Goal: Task Accomplishment & Management: Use online tool/utility

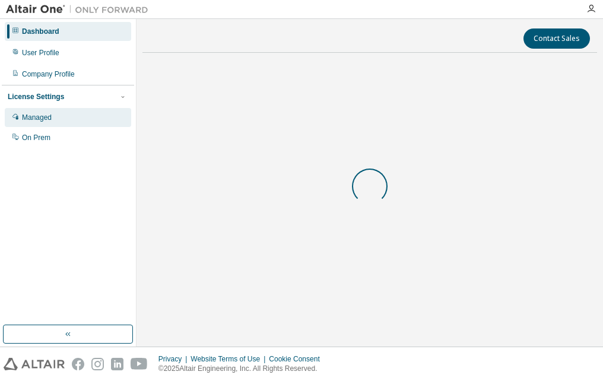
click at [40, 120] on div "Managed" at bounding box center [37, 117] width 30 height 9
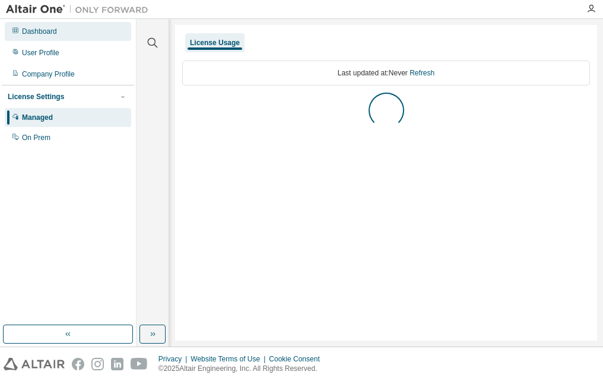
click at [30, 36] on div "Dashboard" at bounding box center [39, 31] width 35 height 9
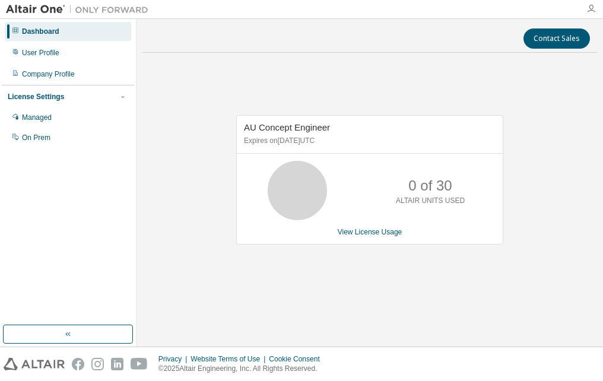
click at [593, 11] on icon "button" at bounding box center [590, 8] width 9 height 9
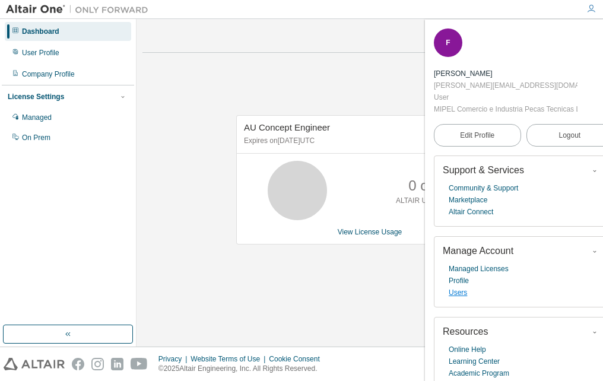
click at [460, 293] on link "Users" at bounding box center [458, 293] width 18 height 12
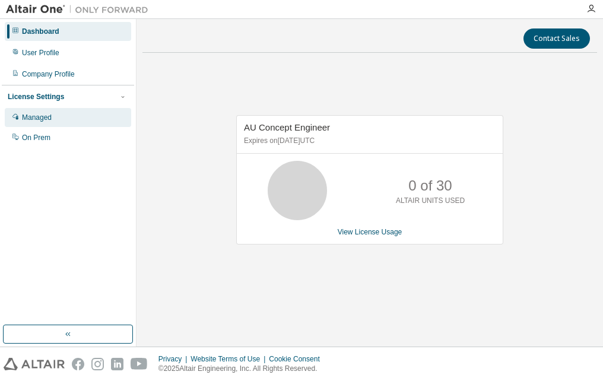
click at [50, 119] on div "Managed" at bounding box center [37, 117] width 30 height 9
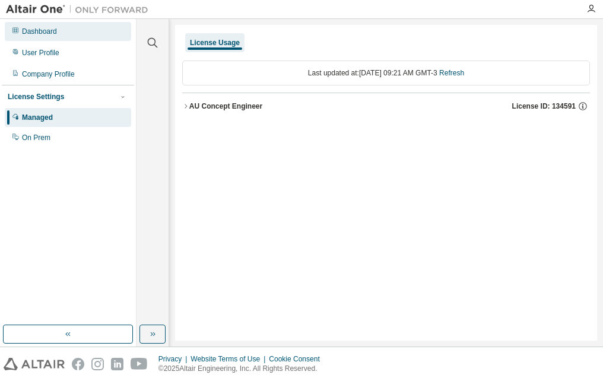
click at [62, 30] on div "Dashboard" at bounding box center [68, 31] width 126 height 19
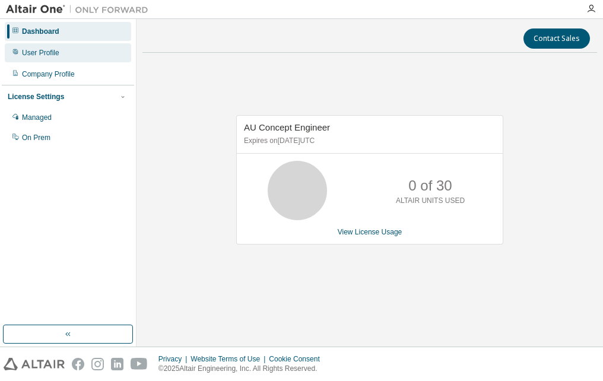
click at [45, 53] on div "User Profile" at bounding box center [40, 52] width 37 height 9
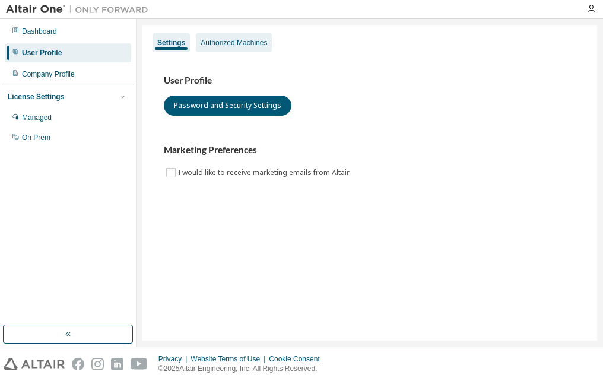
click at [212, 39] on div "Authorized Machines" at bounding box center [234, 42] width 66 height 9
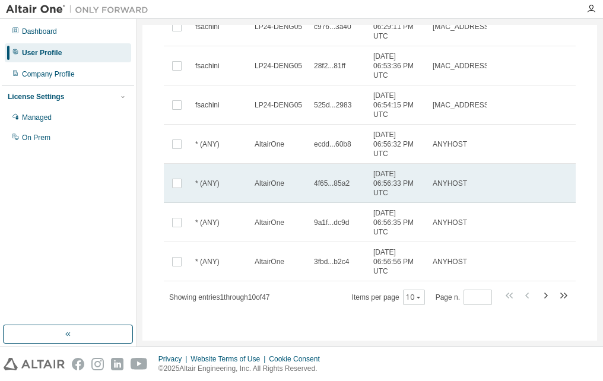
scroll to position [253, 0]
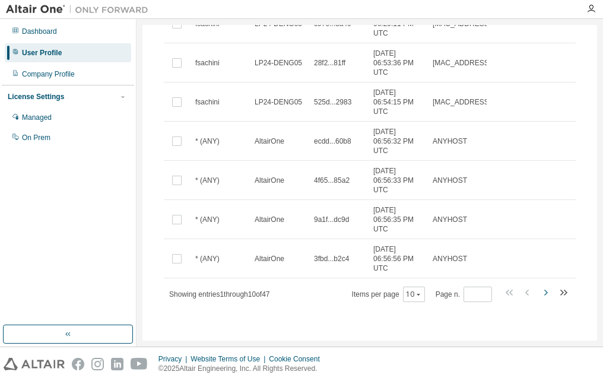
click at [544, 292] on icon "button" at bounding box center [546, 293] width 4 height 6
click at [544, 294] on icon "button" at bounding box center [546, 293] width 4 height 6
click at [544, 295] on icon "button" at bounding box center [546, 293] width 4 height 6
type input "*"
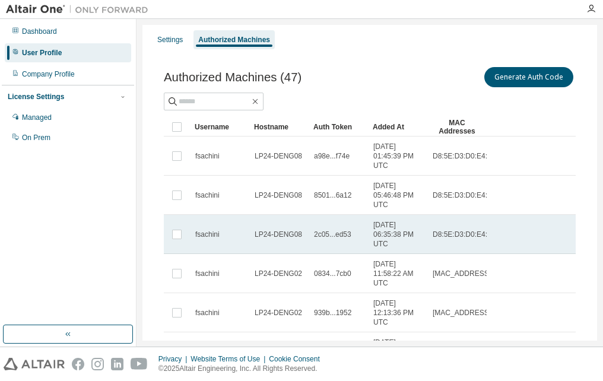
scroll to position [0, 0]
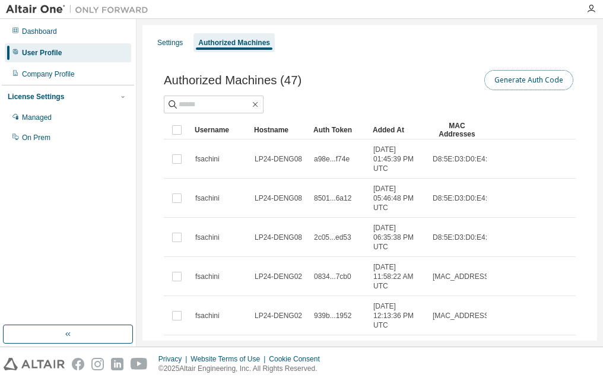
click at [521, 78] on button "Generate Auth Code" at bounding box center [528, 80] width 89 height 20
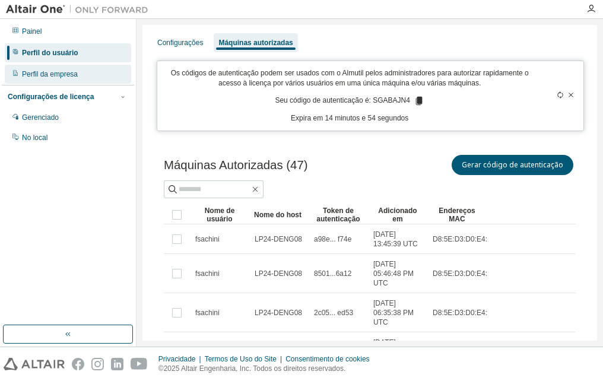
click at [66, 80] on div "Perfil da empresa" at bounding box center [68, 74] width 126 height 19
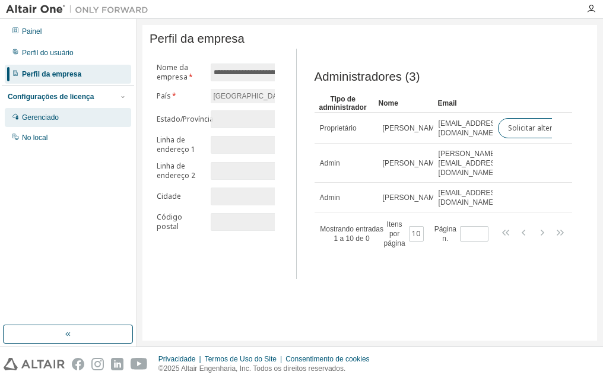
click at [50, 112] on div "Gerenciado" at bounding box center [68, 117] width 126 height 19
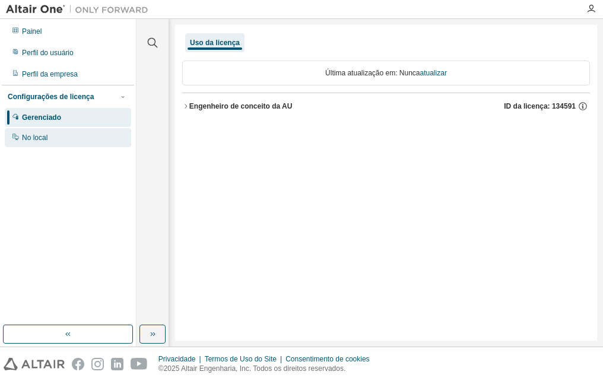
click at [43, 138] on div "No local" at bounding box center [35, 137] width 26 height 9
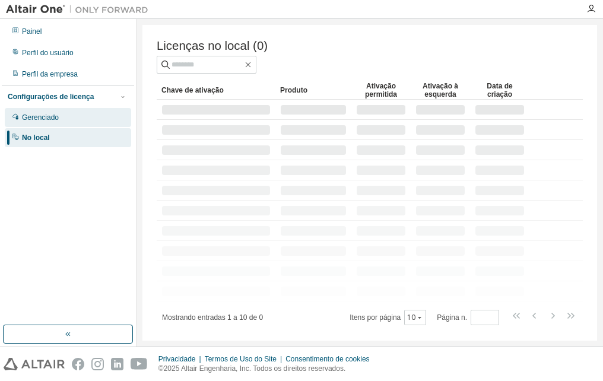
click at [39, 122] on div "Gerenciado" at bounding box center [40, 117] width 37 height 9
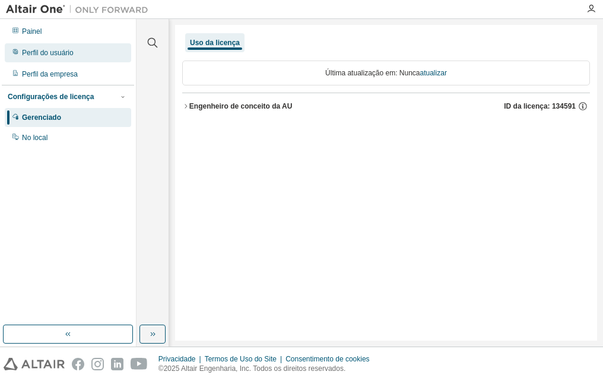
click at [61, 54] on div "Perfil do usuário" at bounding box center [48, 52] width 52 height 9
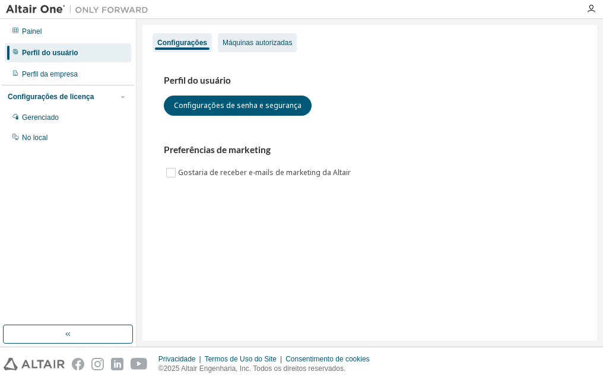
click at [240, 37] on div "Máquinas autorizadas" at bounding box center [257, 42] width 79 height 19
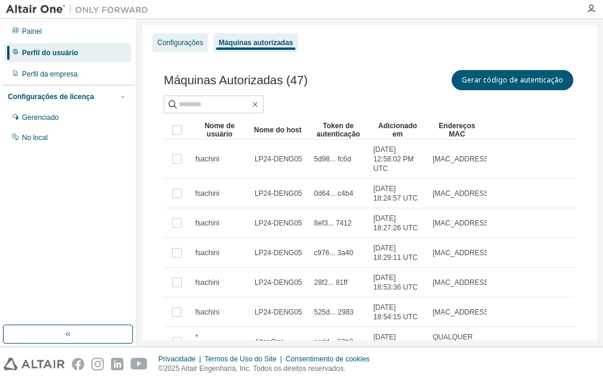
click at [163, 42] on div "Configurações" at bounding box center [180, 42] width 46 height 9
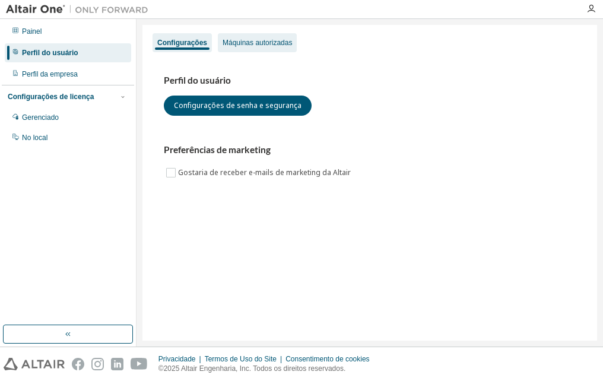
click at [250, 42] on div "Máquinas autorizadas" at bounding box center [256, 42] width 69 height 9
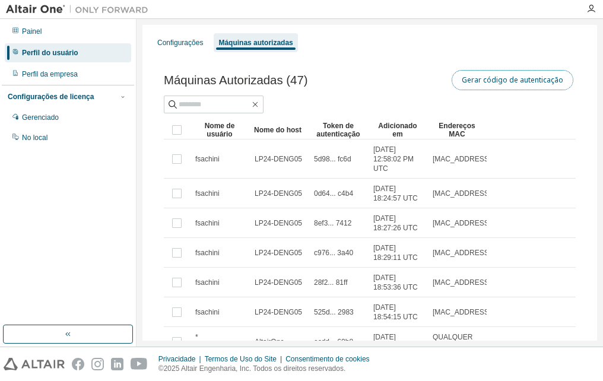
click at [498, 85] on button "Gerar código de autenticação" at bounding box center [513, 80] width 122 height 20
